Goal: Information Seeking & Learning: Check status

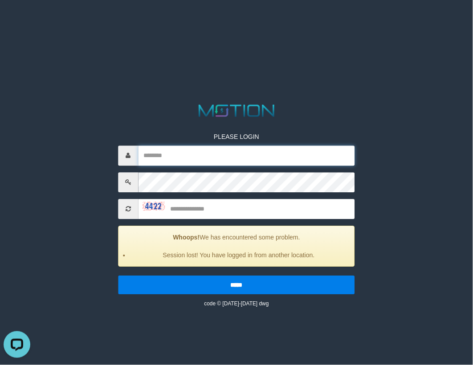
click at [212, 161] on input "text" at bounding box center [246, 156] width 216 height 20
paste input "*********"
type input "*********"
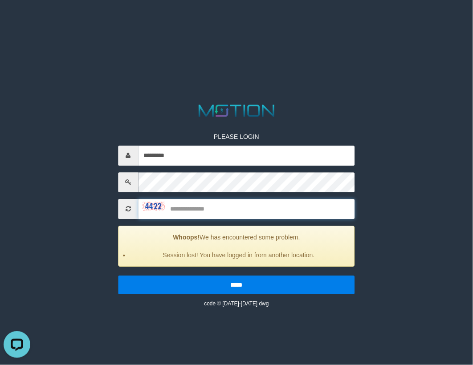
click at [197, 210] on input "text" at bounding box center [246, 209] width 216 height 20
type input "****"
click at [118, 276] on input "*****" at bounding box center [236, 285] width 236 height 19
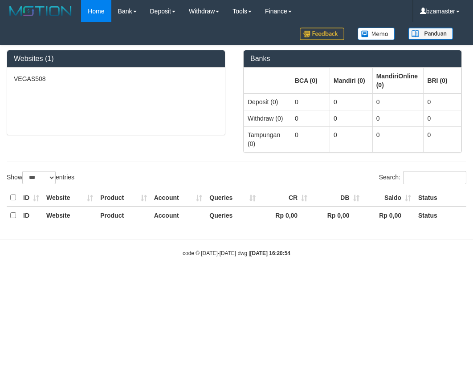
select select "***"
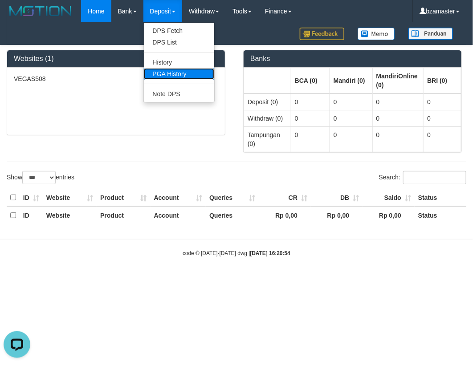
click at [174, 77] on link "PGA History" at bounding box center [179, 74] width 70 height 12
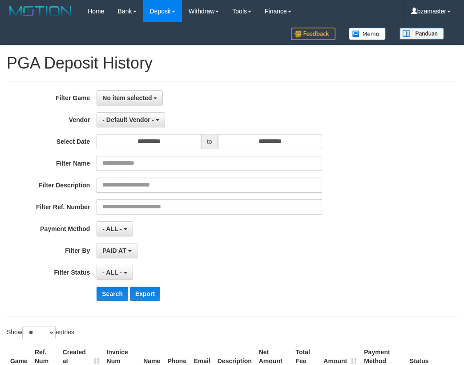
select select
select select "**"
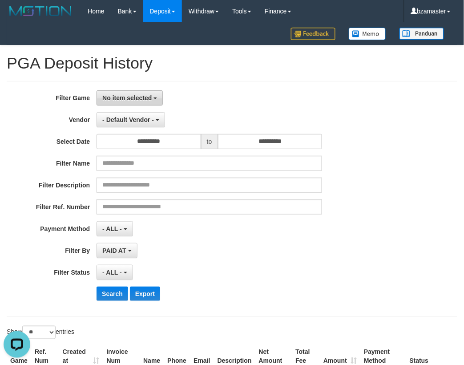
click at [114, 102] on button "No item selected" at bounding box center [130, 97] width 66 height 15
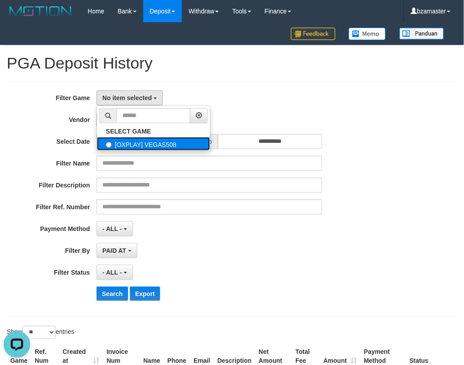
click at [125, 146] on label "[OXPLAY] VEGAS508" at bounding box center [153, 143] width 113 height 13
select select "****"
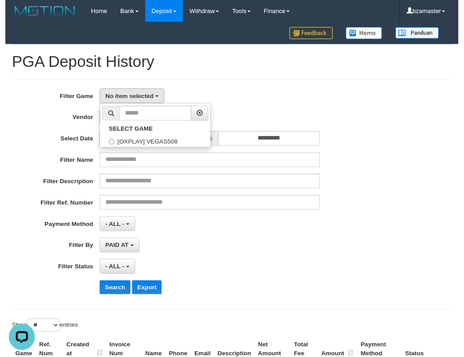
scroll to position [8, 0]
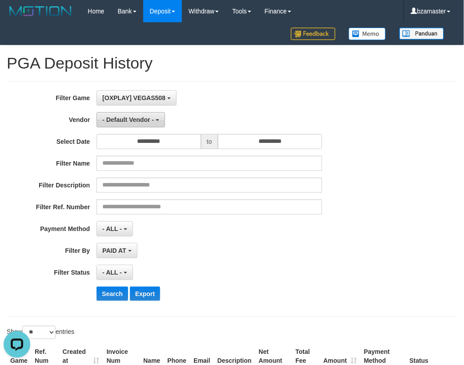
click at [126, 117] on span "- Default Vendor -" at bounding box center [128, 119] width 52 height 7
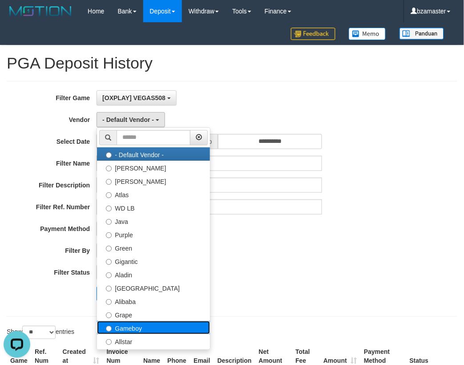
click at [129, 323] on label "Gameboy" at bounding box center [153, 327] width 113 height 13
select select "**********"
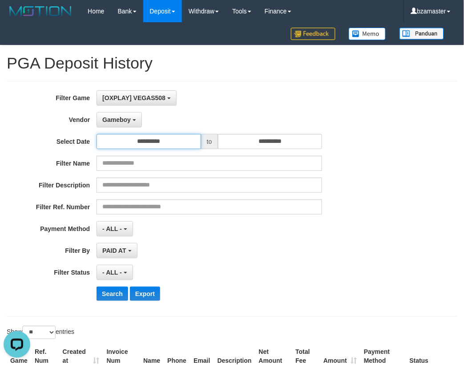
click at [156, 145] on input "**********" at bounding box center [149, 141] width 105 height 15
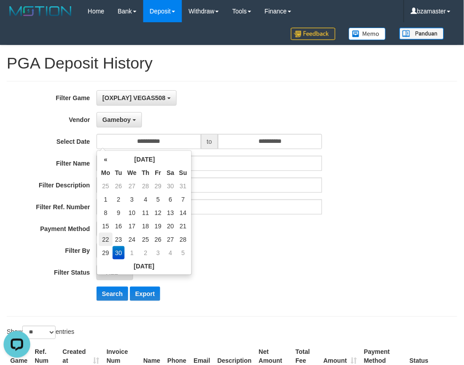
click at [105, 239] on td "22" at bounding box center [105, 239] width 13 height 13
click at [106, 252] on td "29" at bounding box center [105, 252] width 13 height 13
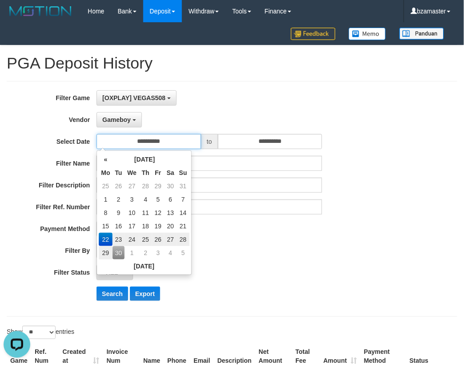
type input "**********"
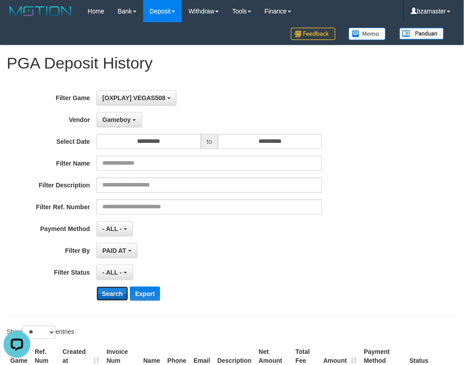
click at [116, 297] on button "Search" at bounding box center [113, 294] width 32 height 14
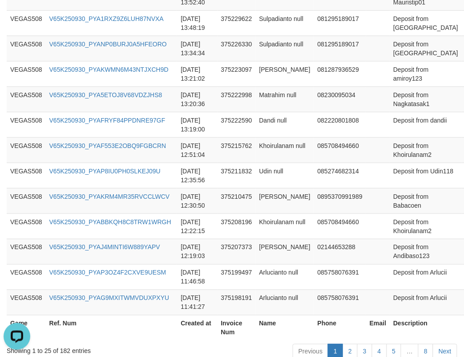
scroll to position [748, 0]
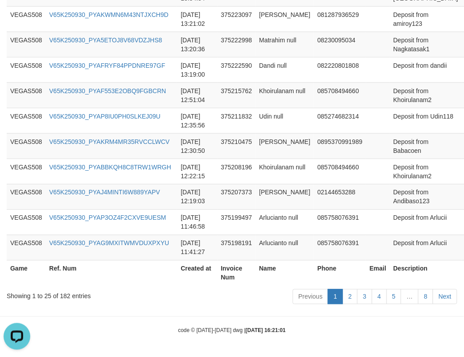
copy th "27,808,784"
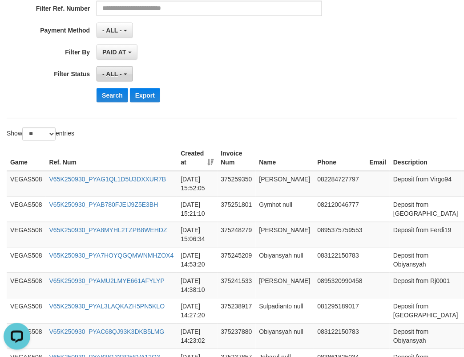
scroll to position [24, 0]
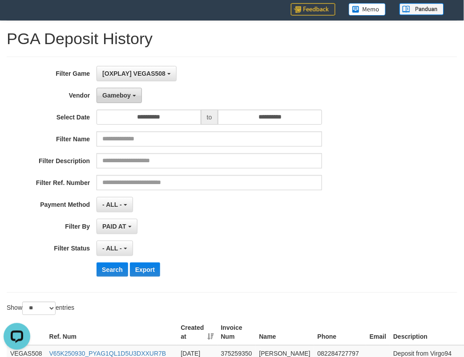
click at [132, 94] on button "Gameboy" at bounding box center [119, 95] width 45 height 15
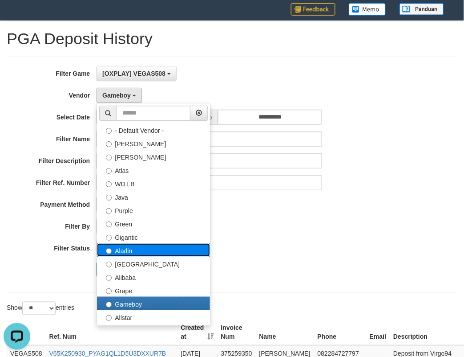
click at [130, 251] on label "Aladin" at bounding box center [153, 249] width 113 height 13
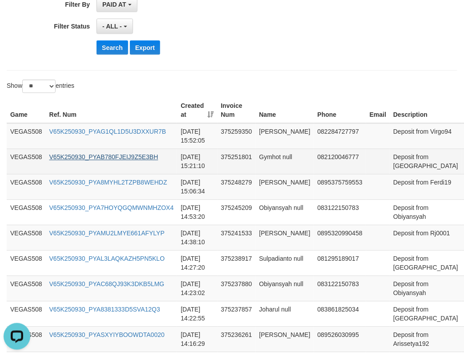
scroll to position [247, 0]
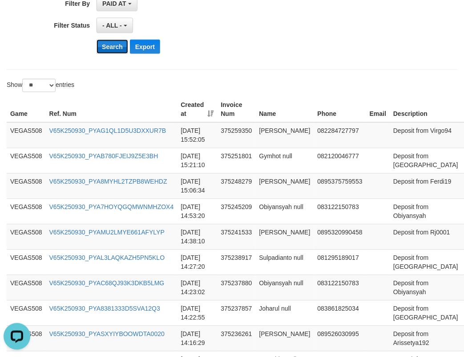
click at [119, 53] on button "Search" at bounding box center [113, 47] width 32 height 14
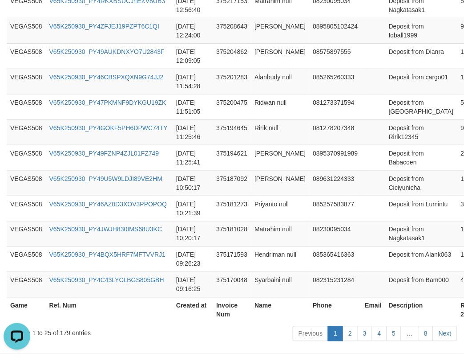
scroll to position [748, 0]
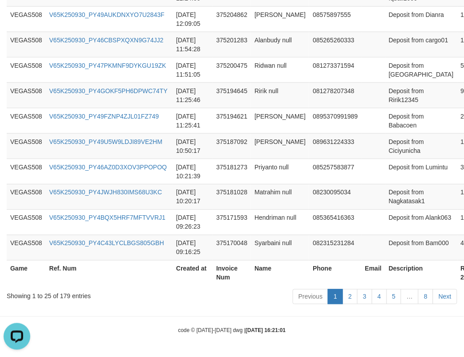
copy th "27,925,140"
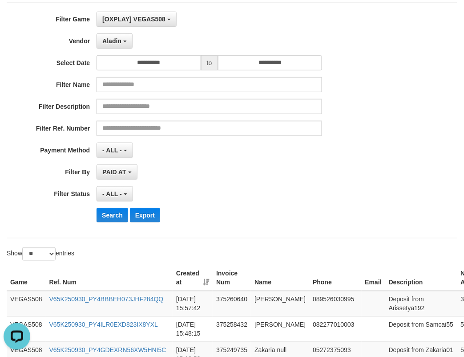
scroll to position [24, 0]
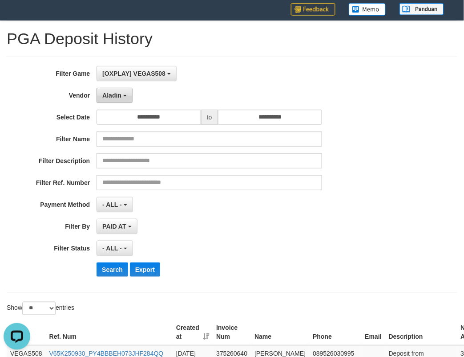
click at [123, 99] on button "Aladin" at bounding box center [115, 95] width 36 height 15
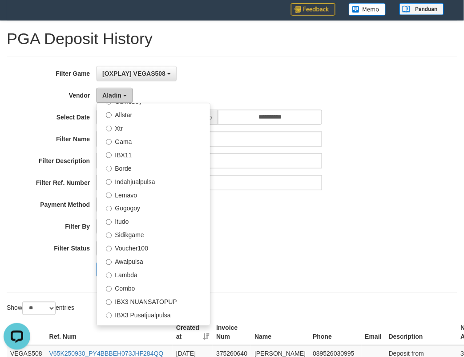
scroll to position [278, 0]
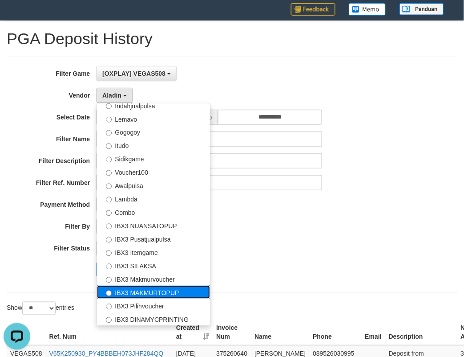
click at [123, 290] on label "IBX3 MAKMURTOPUP" at bounding box center [153, 291] width 113 height 13
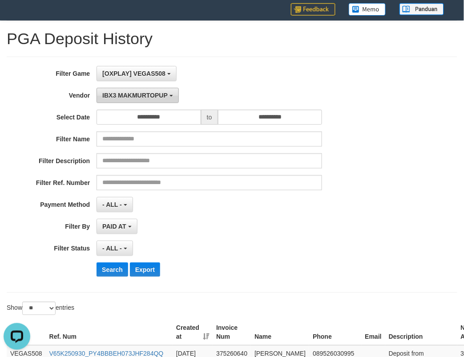
click at [142, 90] on button "IBX3 MAKMURTOPUP" at bounding box center [138, 95] width 82 height 15
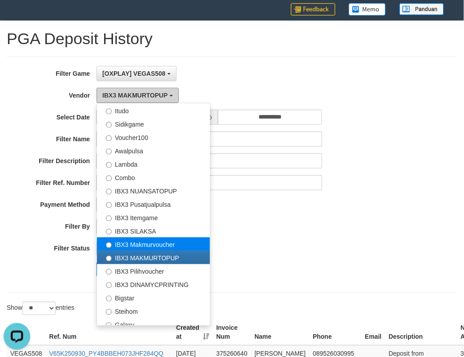
scroll to position [332, 0]
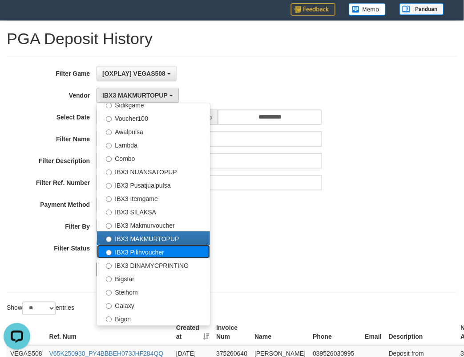
click at [167, 250] on label "IBX3 Pilihvoucher" at bounding box center [153, 251] width 113 height 13
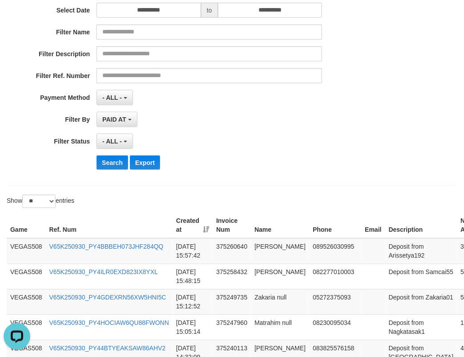
scroll to position [136, 0]
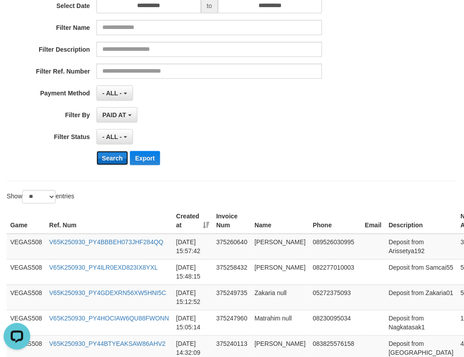
click at [110, 165] on button "Search" at bounding box center [113, 158] width 32 height 14
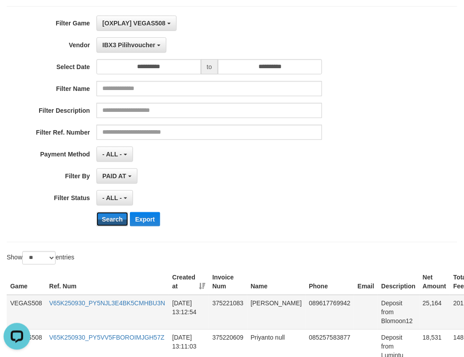
scroll to position [0, 0]
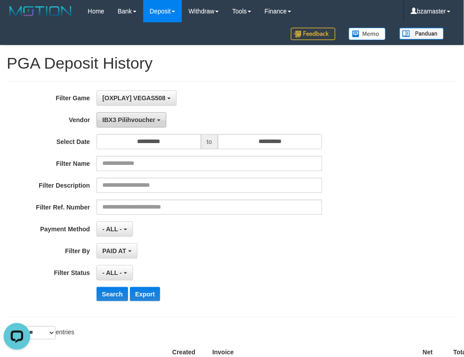
click at [143, 126] on button "IBX3 Pilihvoucher" at bounding box center [132, 119] width 70 height 15
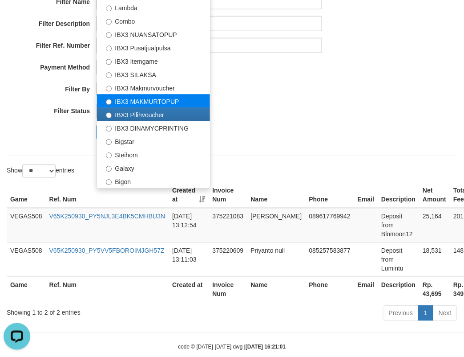
scroll to position [179, 0]
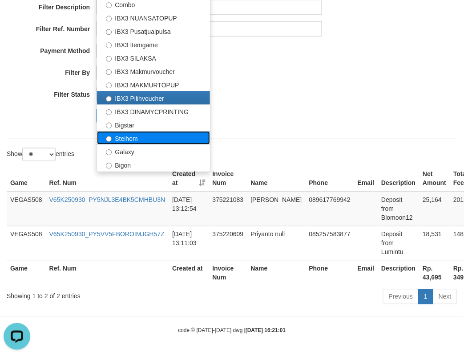
click at [136, 137] on label "Steihom" at bounding box center [153, 137] width 113 height 13
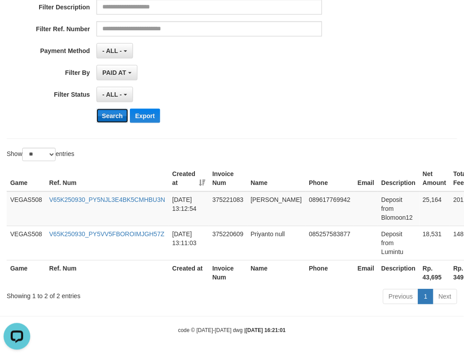
click at [112, 113] on button "Search" at bounding box center [113, 116] width 32 height 14
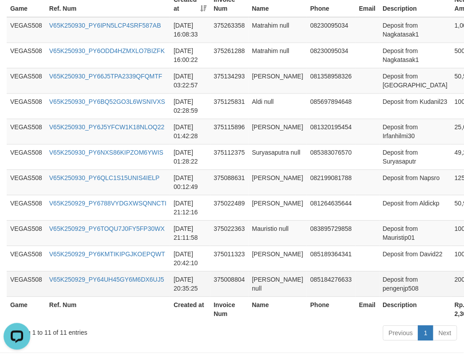
scroll to position [391, 0]
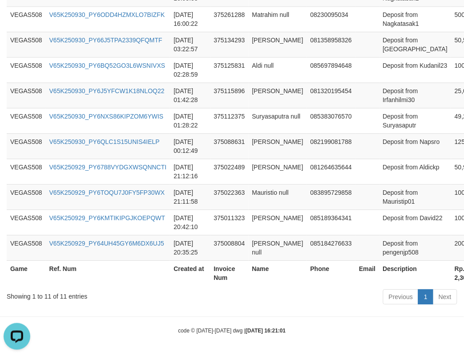
click at [452, 281] on th "Rp. 2,303,880" at bounding box center [469, 272] width 35 height 25
copy th "2,303,880"
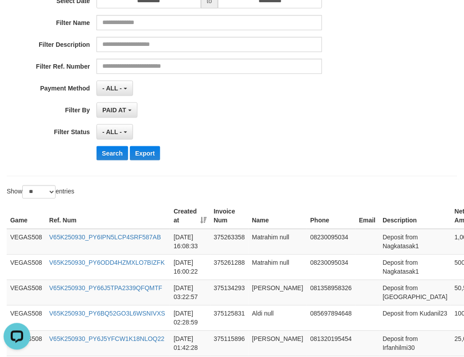
scroll to position [0, 0]
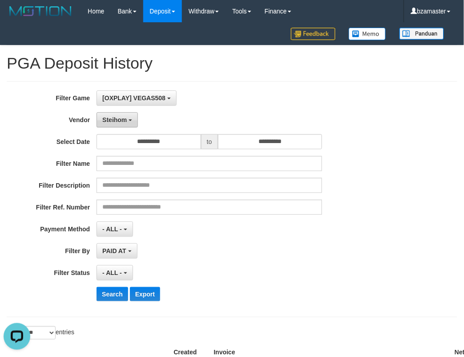
click at [113, 119] on span "Steihom" at bounding box center [114, 119] width 24 height 7
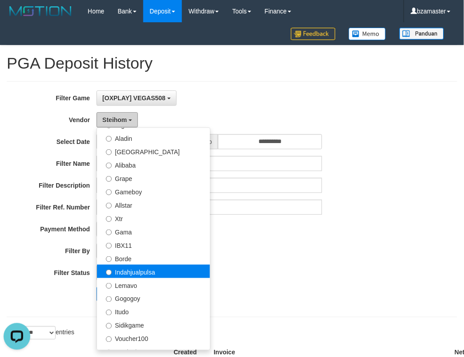
scroll to position [110, 0]
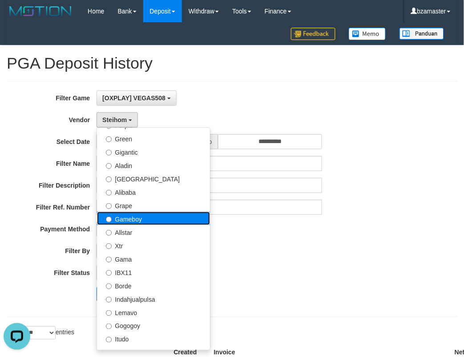
click at [134, 222] on label "Gameboy" at bounding box center [153, 218] width 113 height 13
select select "**********"
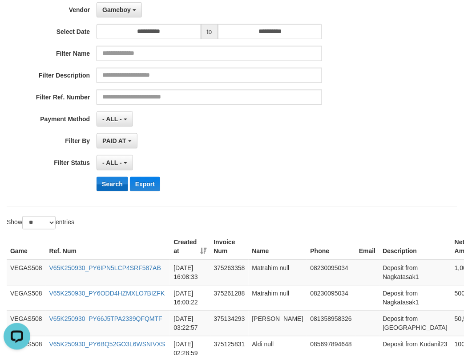
scroll to position [111, 0]
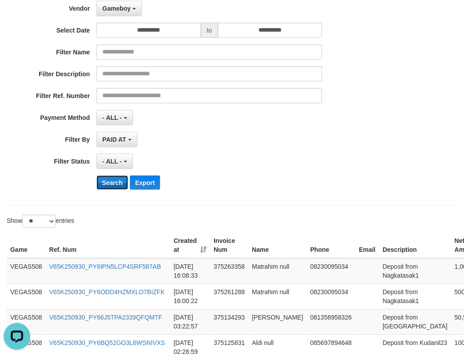
click at [103, 179] on button "Search" at bounding box center [113, 182] width 32 height 14
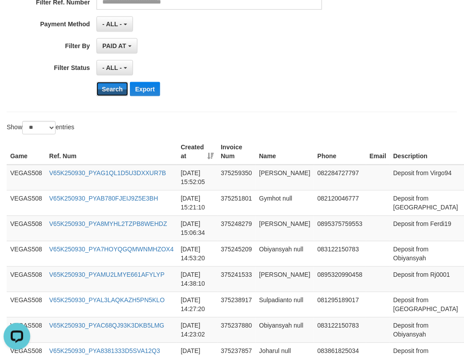
scroll to position [224, 0]
